Goal: Transaction & Acquisition: Purchase product/service

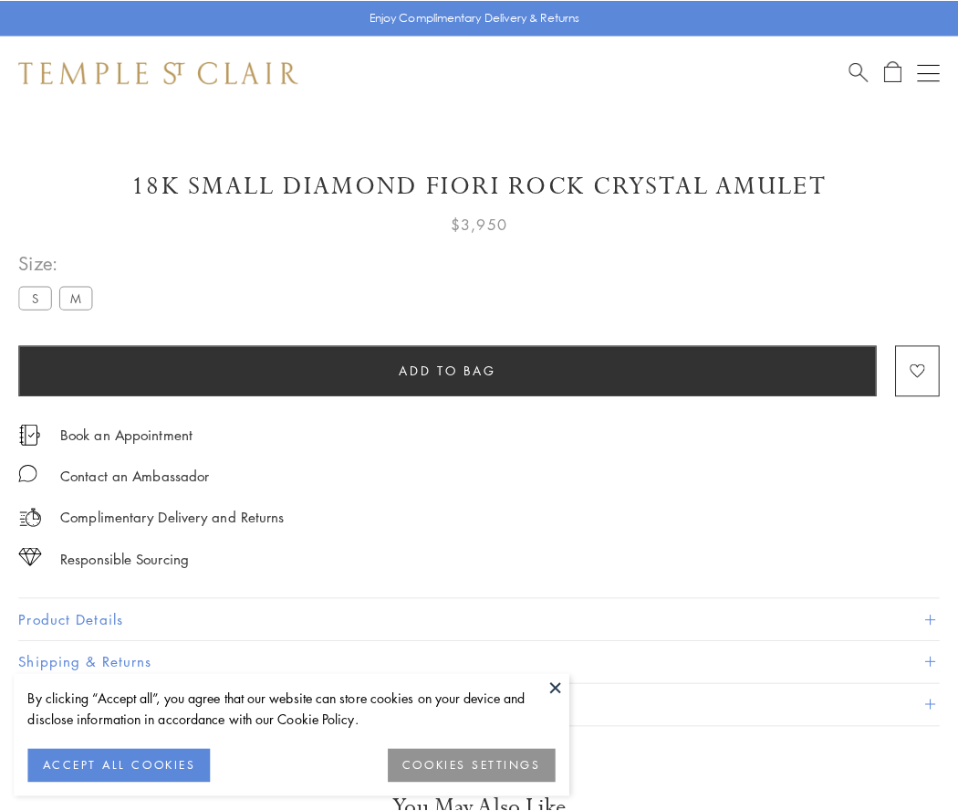
scroll to position [1, 0]
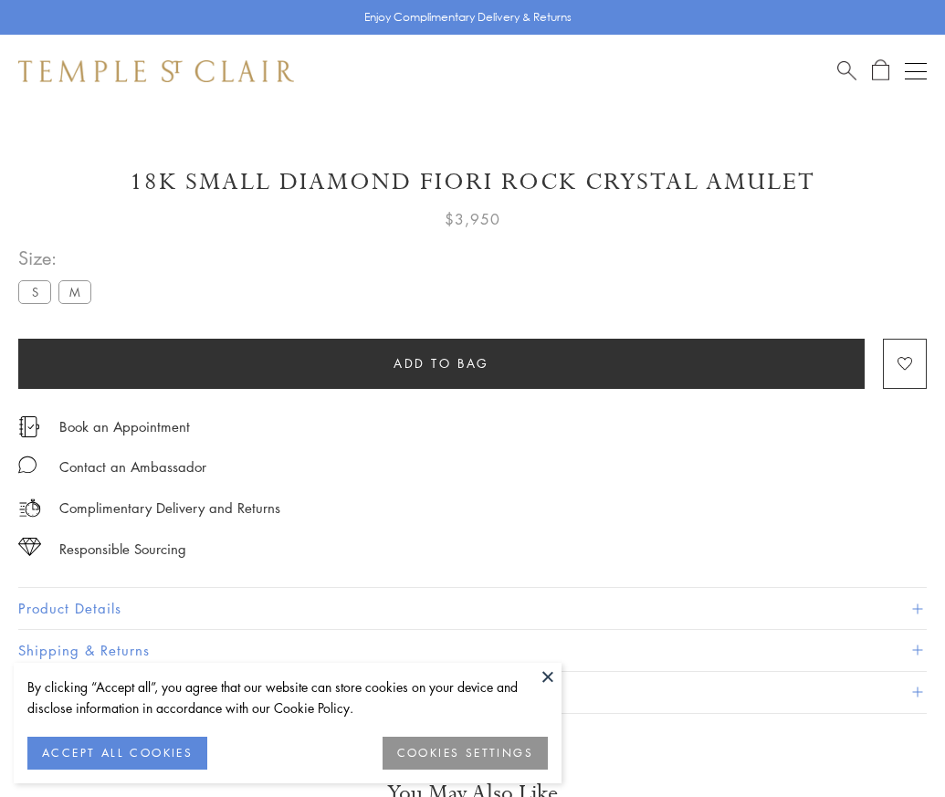
click at [441, 362] on span "Add to bag" at bounding box center [441, 363] width 96 height 20
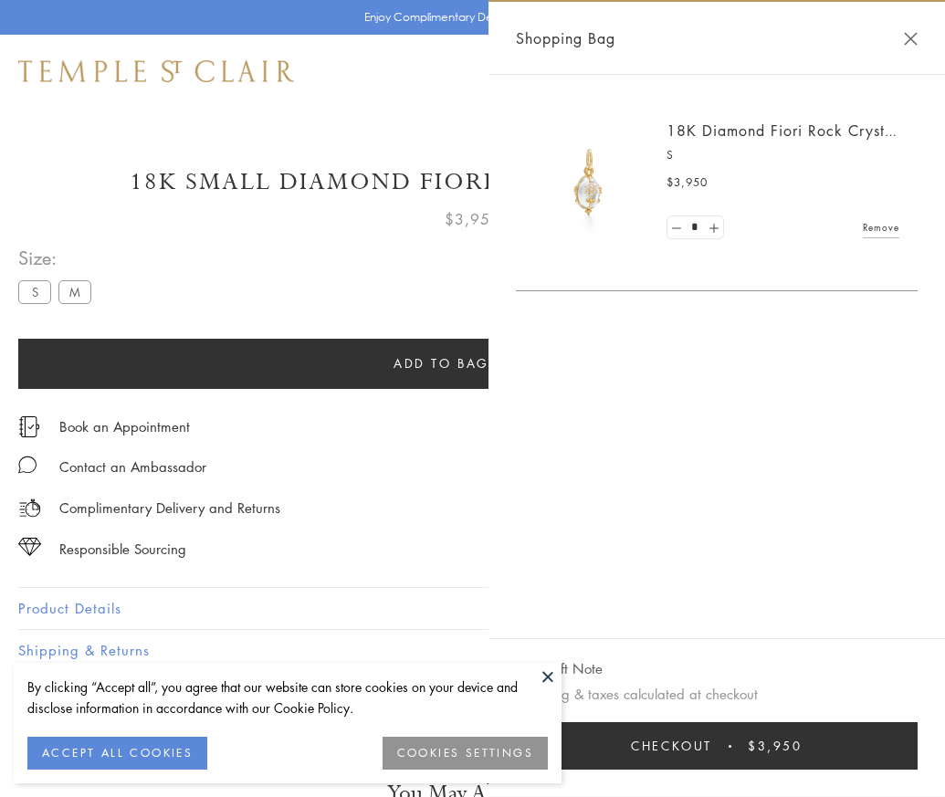
click at [712, 756] on span "Checkout" at bounding box center [671, 746] width 81 height 20
